Goal: Task Accomplishment & Management: Use online tool/utility

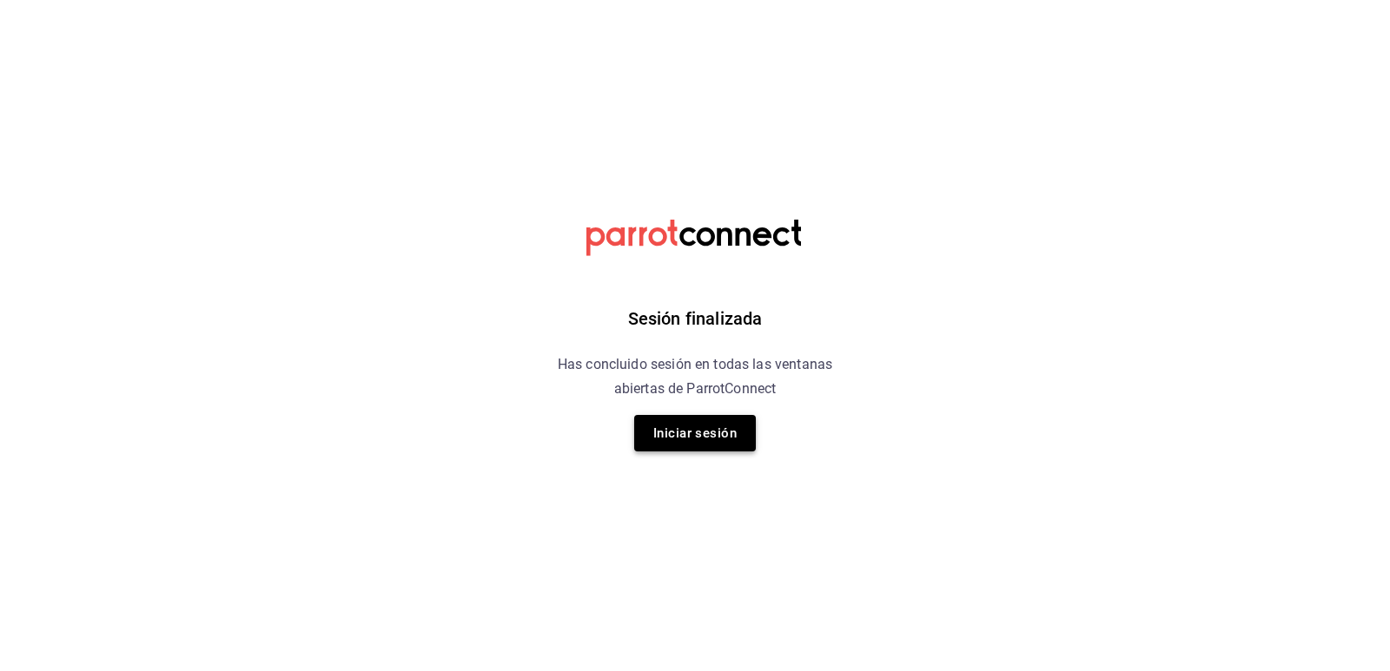
click at [730, 435] on button "Iniciar sesión" at bounding box center [695, 433] width 122 height 36
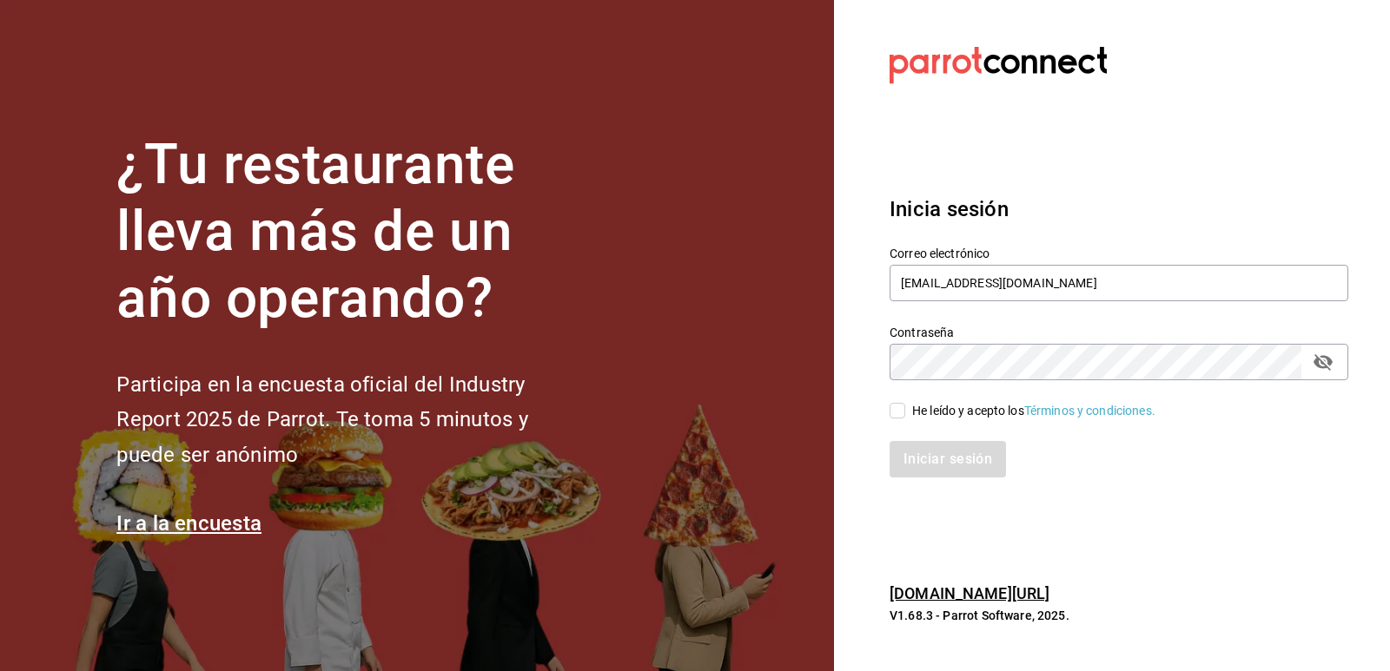
drag, startPoint x: 901, startPoint y: 413, endPoint x: 915, endPoint y: 439, distance: 29.9
click at [902, 413] on input "He leído y acepto los Términos y condiciones." at bounding box center [897, 411] width 16 height 16
checkbox input "true"
click at [937, 474] on button "Iniciar sesión" at bounding box center [948, 459] width 118 height 36
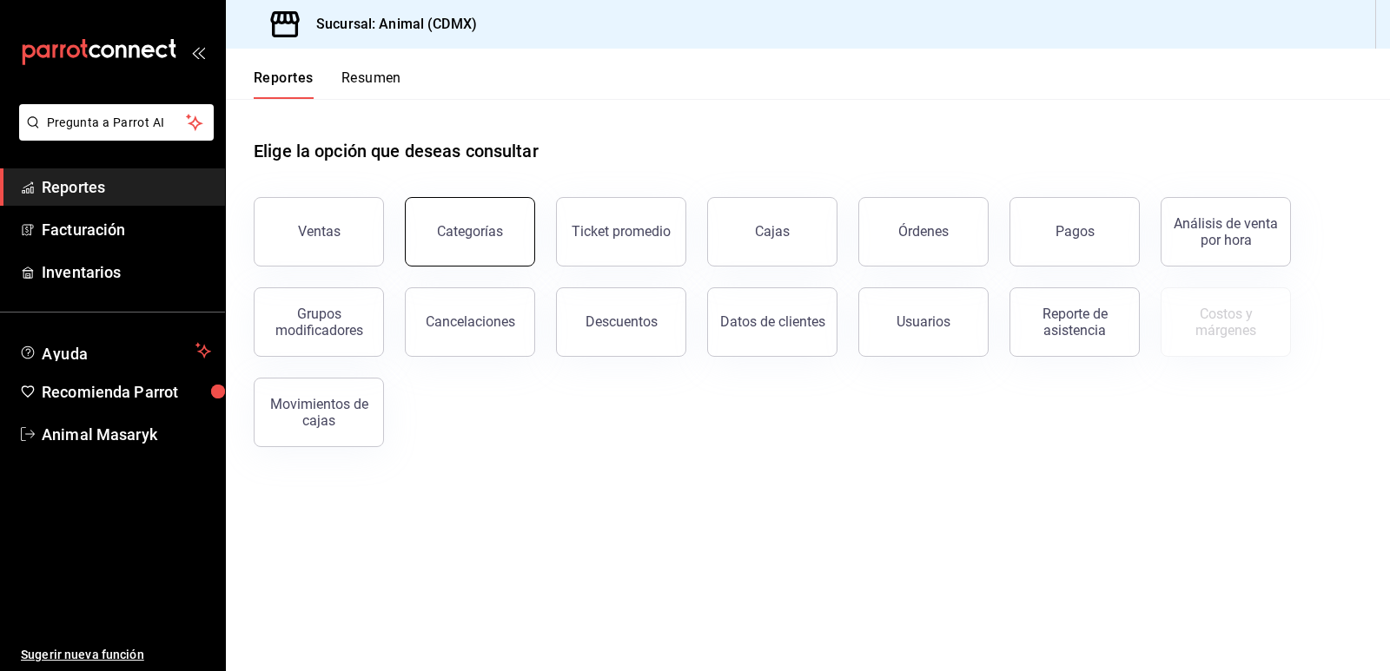
click at [485, 228] on div "Categorías" at bounding box center [470, 231] width 66 height 17
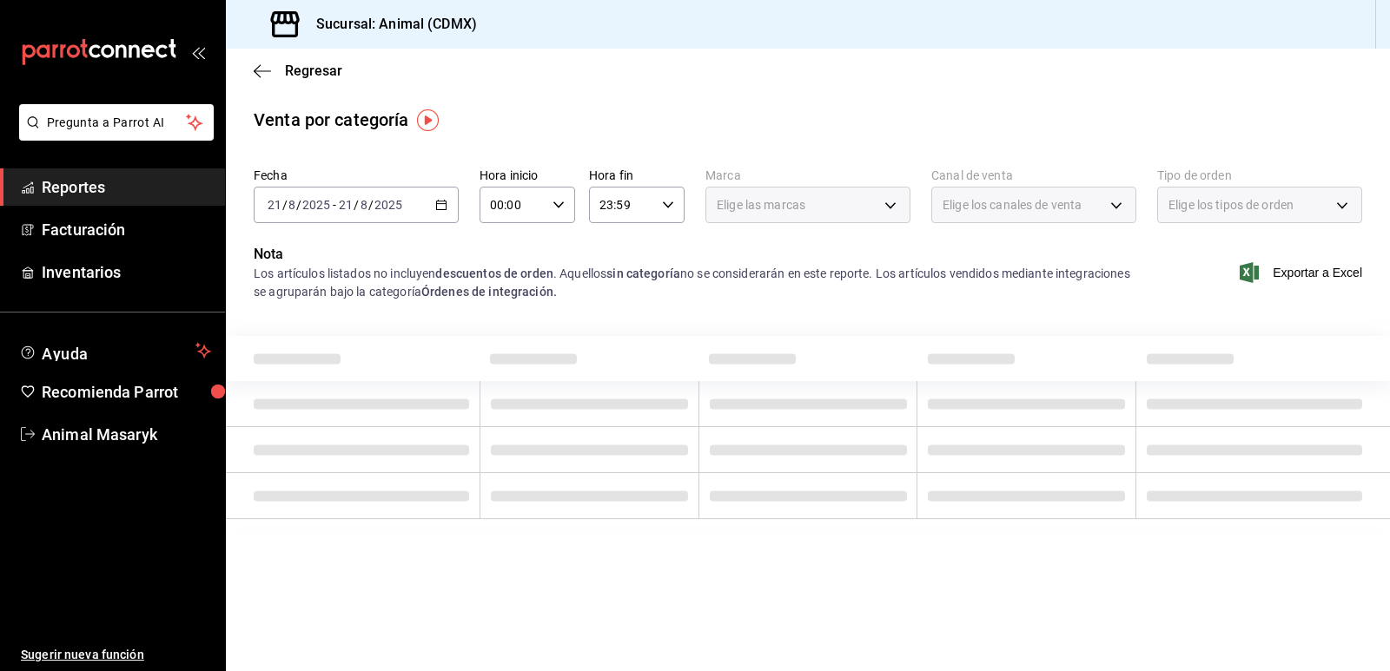
click at [450, 201] on div "[DATE] [DATE] - [DATE] [DATE]" at bounding box center [356, 205] width 205 height 36
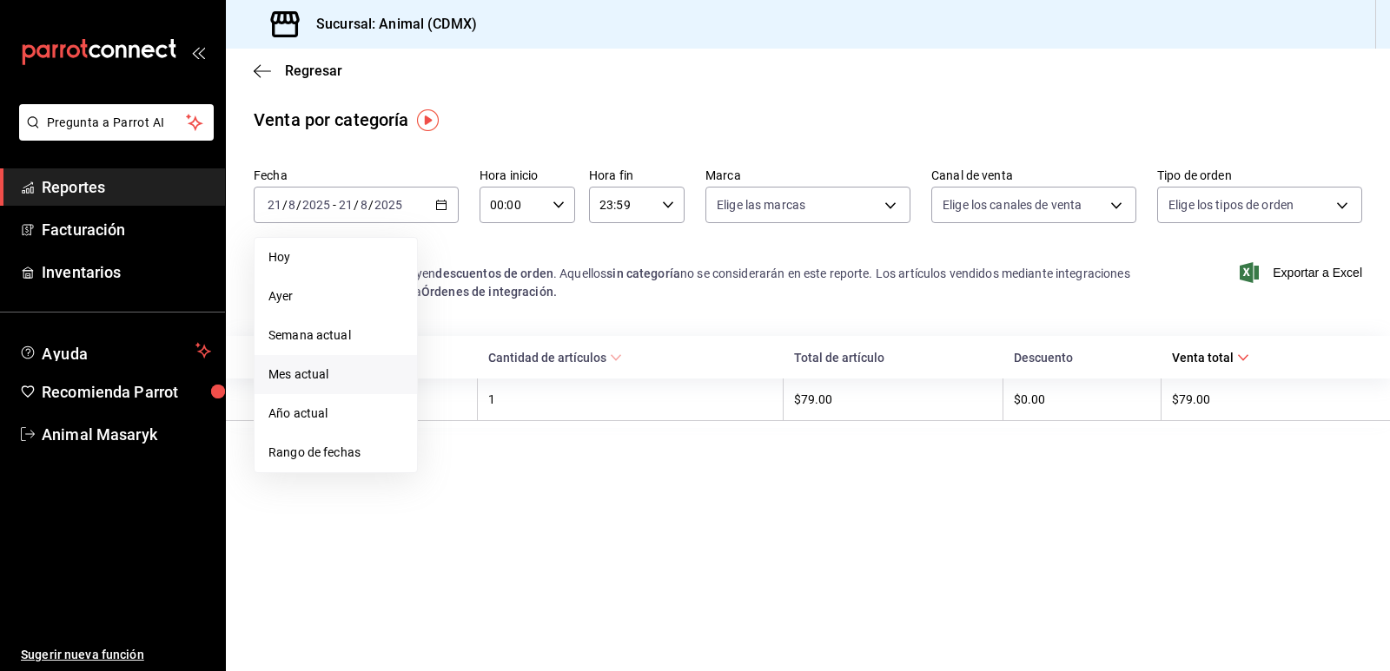
click at [339, 379] on span "Mes actual" at bounding box center [335, 375] width 135 height 18
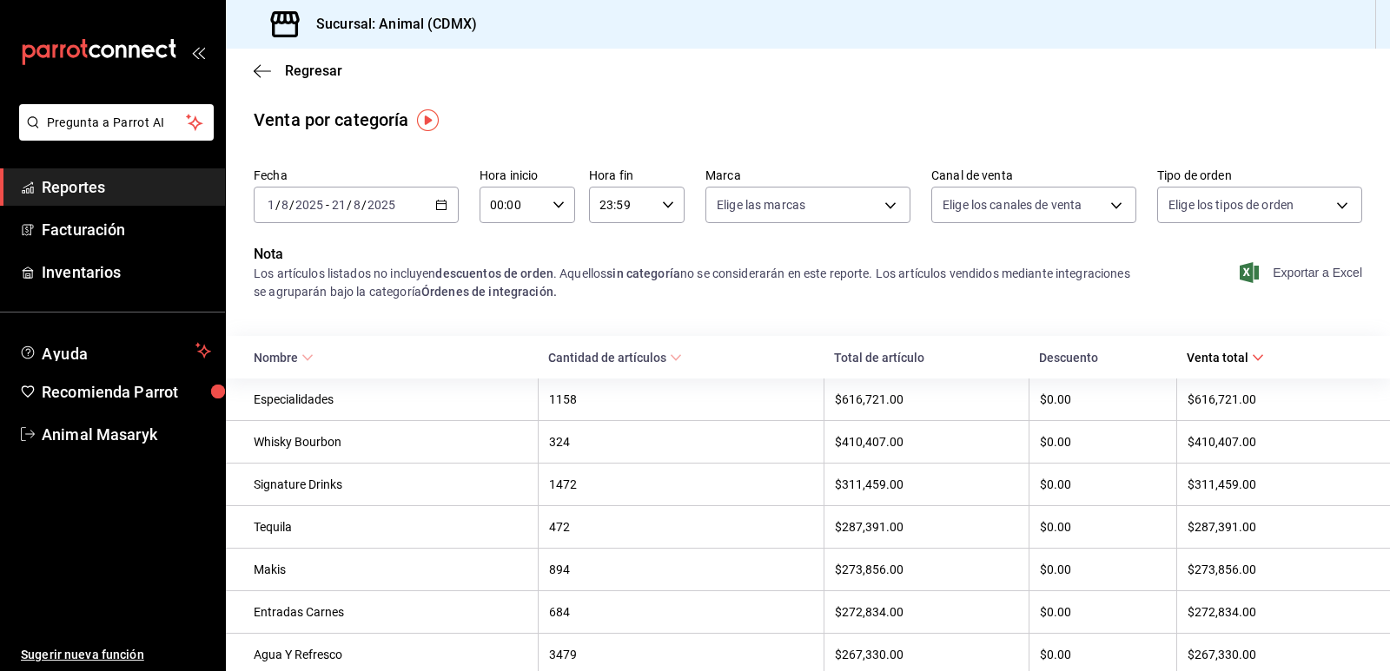
click at [1300, 275] on span "Exportar a Excel" at bounding box center [1302, 272] width 119 height 21
